Goal: Information Seeking & Learning: Learn about a topic

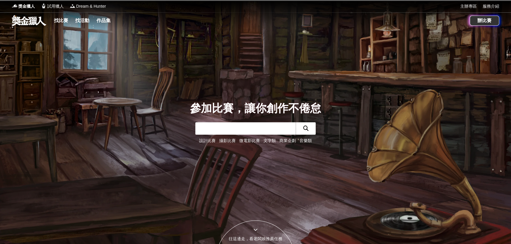
click at [215, 128] on input "text" at bounding box center [245, 128] width 100 height 12
type input "IBDC"
click button "submit" at bounding box center [306, 128] width 20 height 12
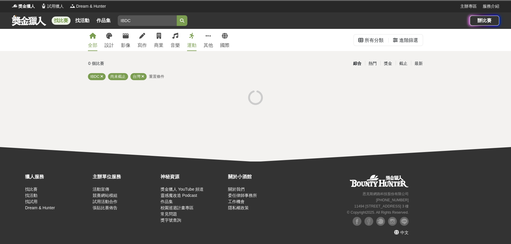
click at [288, 90] on div at bounding box center [256, 98] width 340 height 22
click at [145, 22] on input "IBDC" at bounding box center [147, 20] width 59 height 11
click at [181, 18] on button "submit" at bounding box center [182, 20] width 11 height 11
click at [120, 76] on span "尚未截止" at bounding box center [117, 76] width 15 height 4
click at [171, 73] on div "0 個比賽 綜合 熱門 獎金 截止 最新 IBDC 尚未截止 重置條件" at bounding box center [255, 83] width 345 height 51
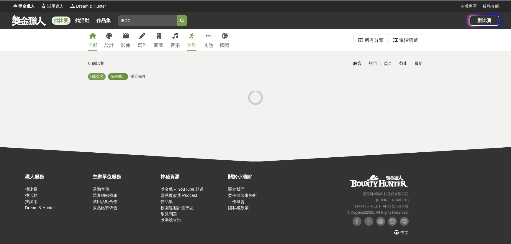
drag, startPoint x: 121, startPoint y: 75, endPoint x: 110, endPoint y: 76, distance: 10.9
click at [121, 75] on span "尚未截止" at bounding box center [117, 76] width 15 height 4
click at [63, 19] on link "找比賽" at bounding box center [61, 21] width 19 height 8
click at [35, 20] on link at bounding box center [29, 20] width 36 height 11
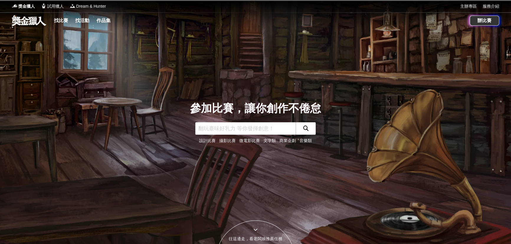
click at [234, 128] on input "text" at bounding box center [245, 128] width 100 height 12
click at [215, 127] on input "text" at bounding box center [245, 128] width 100 height 12
type input "IBDC"
click button "submit" at bounding box center [306, 128] width 20 height 12
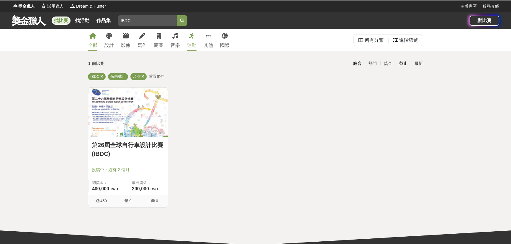
click at [127, 122] on img at bounding box center [128, 112] width 80 height 49
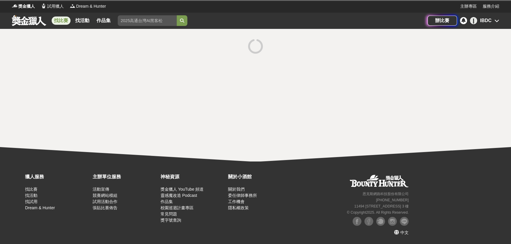
click at [492, 20] on div "I IBDC" at bounding box center [484, 20] width 29 height 7
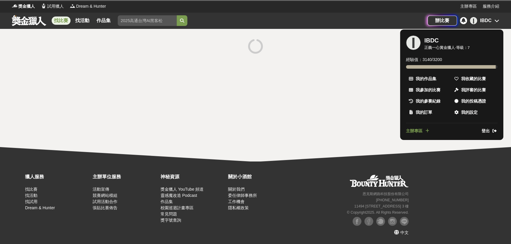
click at [325, 81] on div at bounding box center [255, 122] width 511 height 244
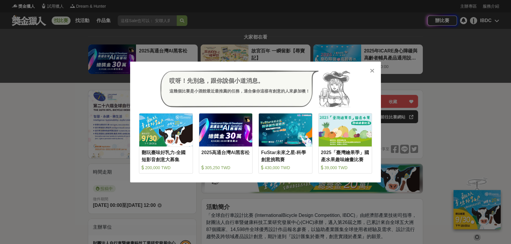
click at [371, 72] on icon at bounding box center [372, 71] width 4 height 6
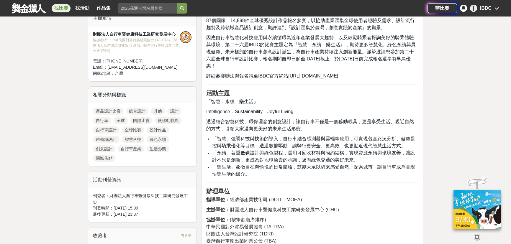
scroll to position [134, 0]
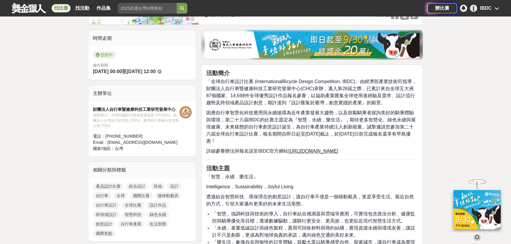
click at [476, 235] on icon at bounding box center [477, 237] width 6 height 6
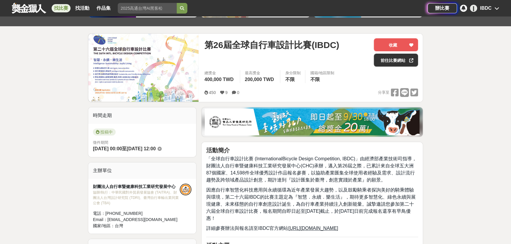
scroll to position [0, 0]
